Goal: Information Seeking & Learning: Learn about a topic

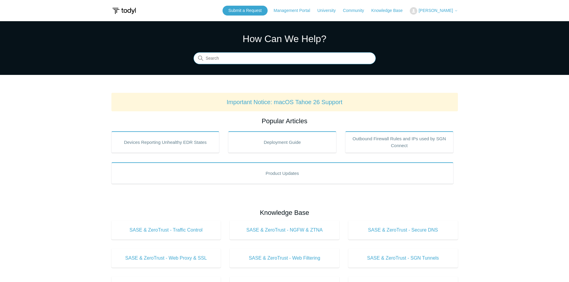
click at [212, 56] on input "Search" at bounding box center [285, 59] width 182 height 12
type input "cant resolve"
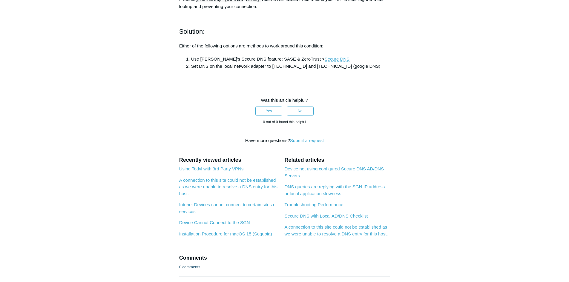
scroll to position [269, 0]
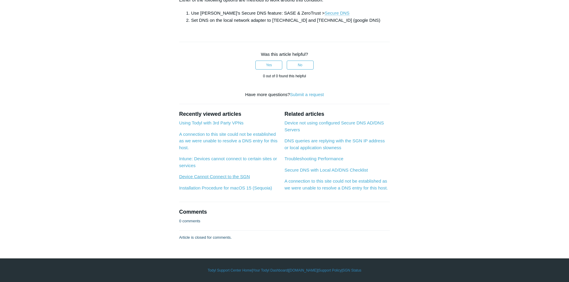
click at [235, 179] on link "Device Cannot Connect to the SGN" at bounding box center [214, 176] width 71 height 5
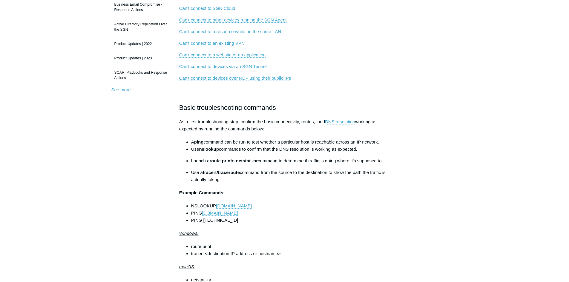
scroll to position [119, 0]
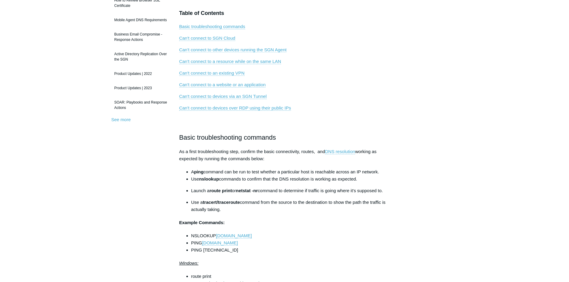
click at [246, 51] on link "Can't connect to other devices running the SGN Agent" at bounding box center [233, 49] width 108 height 5
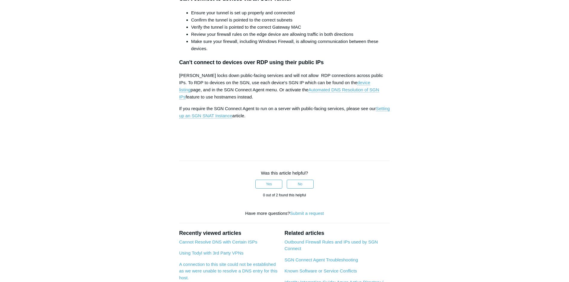
scroll to position [807, 0]
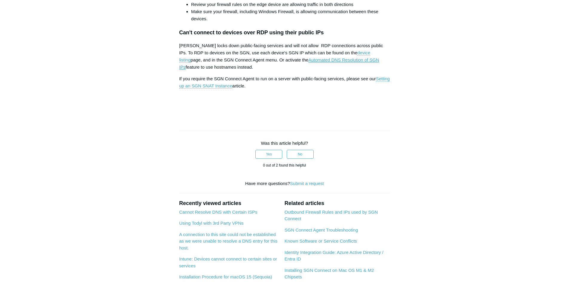
scroll to position [119, 0]
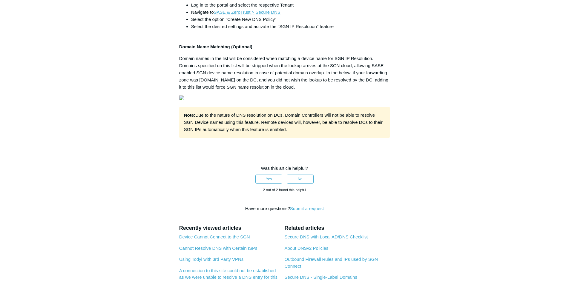
scroll to position [149, 0]
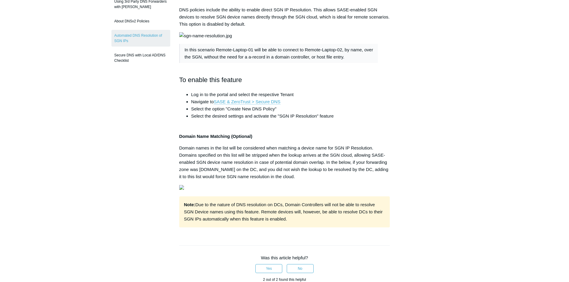
scroll to position [179, 0]
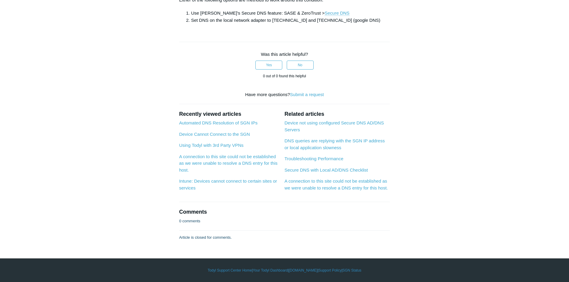
scroll to position [269, 0]
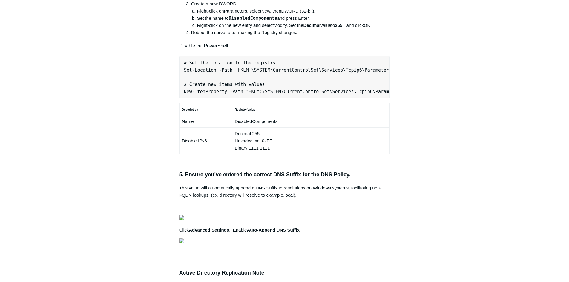
scroll to position [478, 0]
